Goal: Transaction & Acquisition: Register for event/course

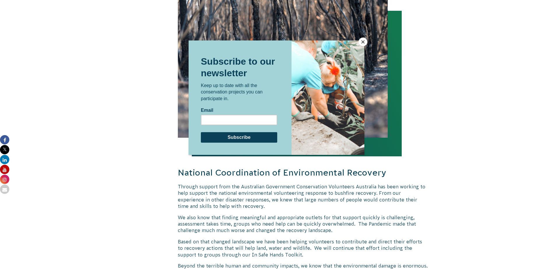
click at [362, 42] on button "Close" at bounding box center [362, 42] width 9 height 9
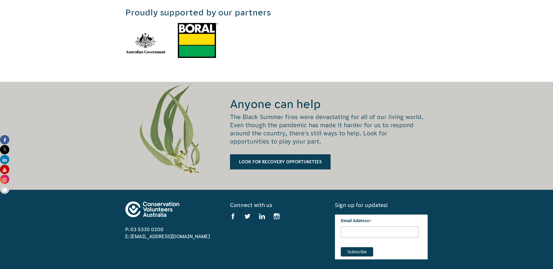
scroll to position [1082, 0]
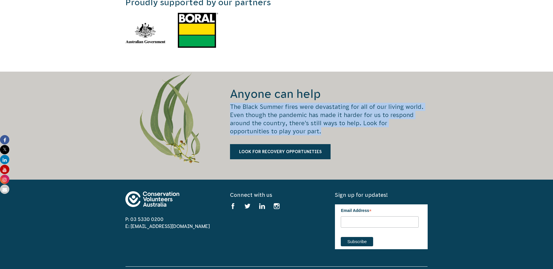
drag, startPoint x: 231, startPoint y: 101, endPoint x: 311, endPoint y: 128, distance: 84.7
click at [311, 128] on p "The Black Summer fires were devastating for all of our living world. Even thoug…" at bounding box center [329, 119] width 198 height 33
click at [256, 126] on p "The Black Summer fires were devastating for all of our living world. Even thoug…" at bounding box center [329, 119] width 198 height 33
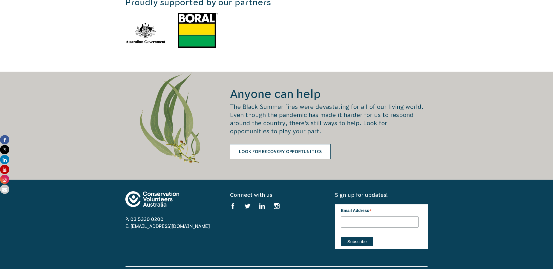
click at [282, 145] on link "Look for recovery opportunities" at bounding box center [280, 151] width 101 height 15
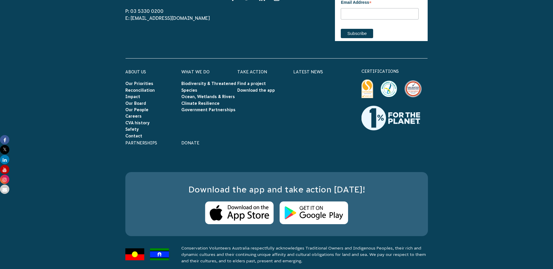
scroll to position [1262, 0]
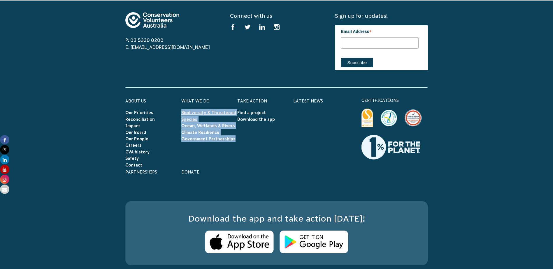
drag, startPoint x: 236, startPoint y: 133, endPoint x: 182, endPoint y: 108, distance: 59.5
click at [182, 109] on ul "Biodiversity & Threatened Species Ocean, Wetlands & Rivers Climate Resilience G…" at bounding box center [209, 125] width 56 height 33
copy ul "Biodiversity & Threatened Species Ocean, Wetlands & Rivers Climate Resilience G…"
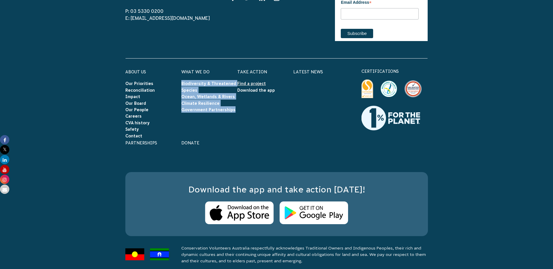
click at [251, 81] on link "Find a project" at bounding box center [251, 83] width 29 height 5
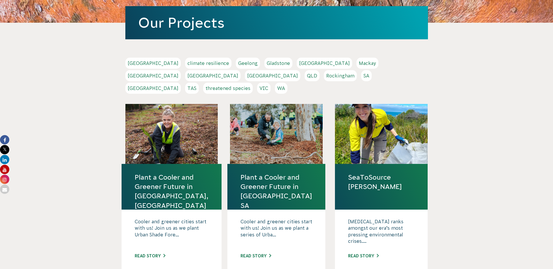
scroll to position [117, 0]
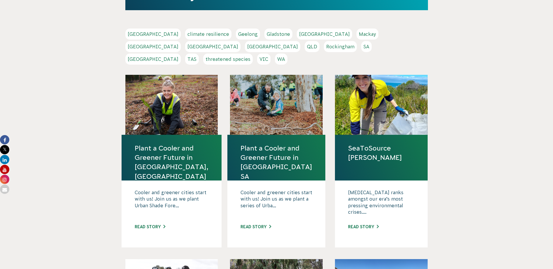
click at [319, 41] on link "QLD" at bounding box center [311, 46] width 15 height 11
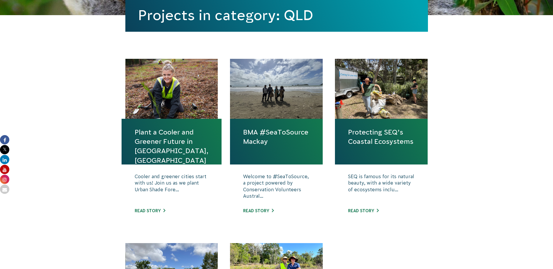
scroll to position [175, 0]
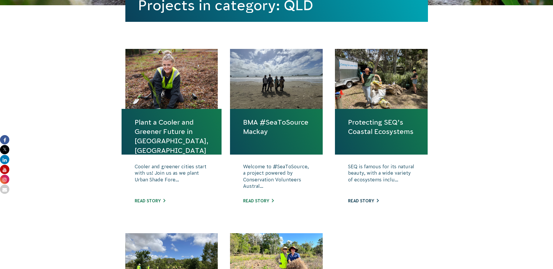
click at [359, 202] on link "Read story" at bounding box center [363, 201] width 31 height 5
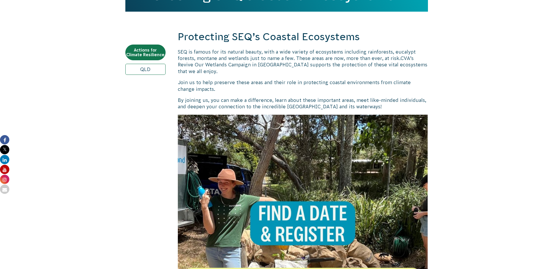
scroll to position [175, 0]
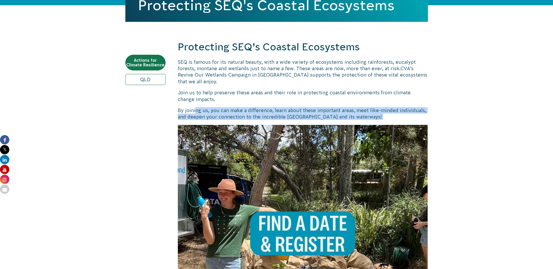
drag, startPoint x: 194, startPoint y: 109, endPoint x: 371, endPoint y: 117, distance: 176.7
click at [371, 117] on p "By joining us, you can make a difference, learn about these important areas, me…" at bounding box center [303, 113] width 250 height 13
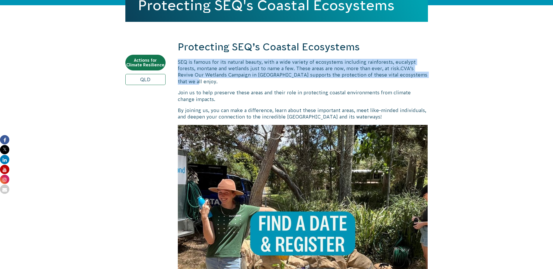
drag, startPoint x: 191, startPoint y: 64, endPoint x: 306, endPoint y: 83, distance: 116.7
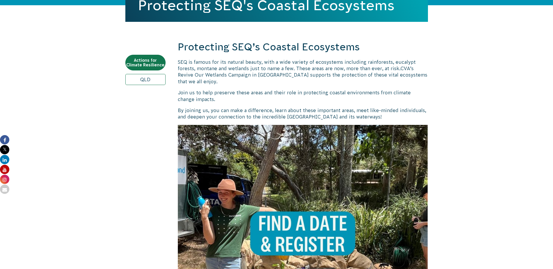
click at [226, 90] on p "Join us to help preserve these areas and their role in protecting coastal envir…" at bounding box center [303, 95] width 250 height 13
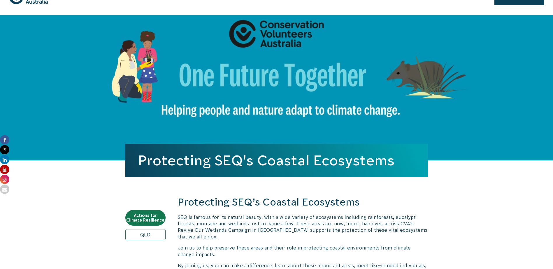
scroll to position [0, 0]
